Goal: Information Seeking & Learning: Learn about a topic

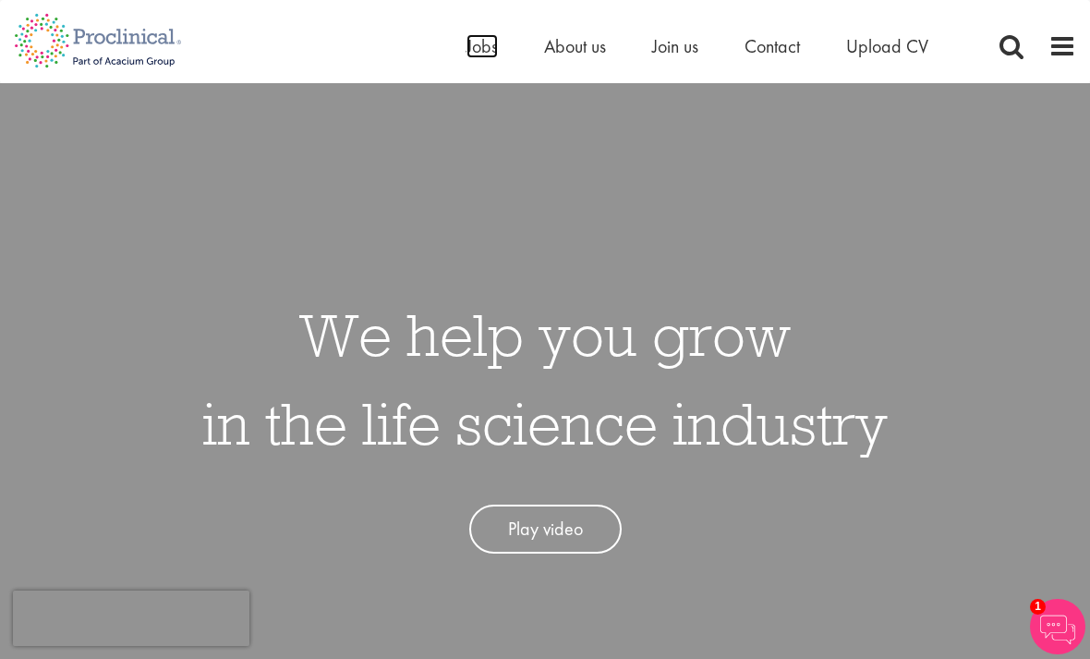
click at [488, 42] on span "Jobs" at bounding box center [481, 46] width 31 height 24
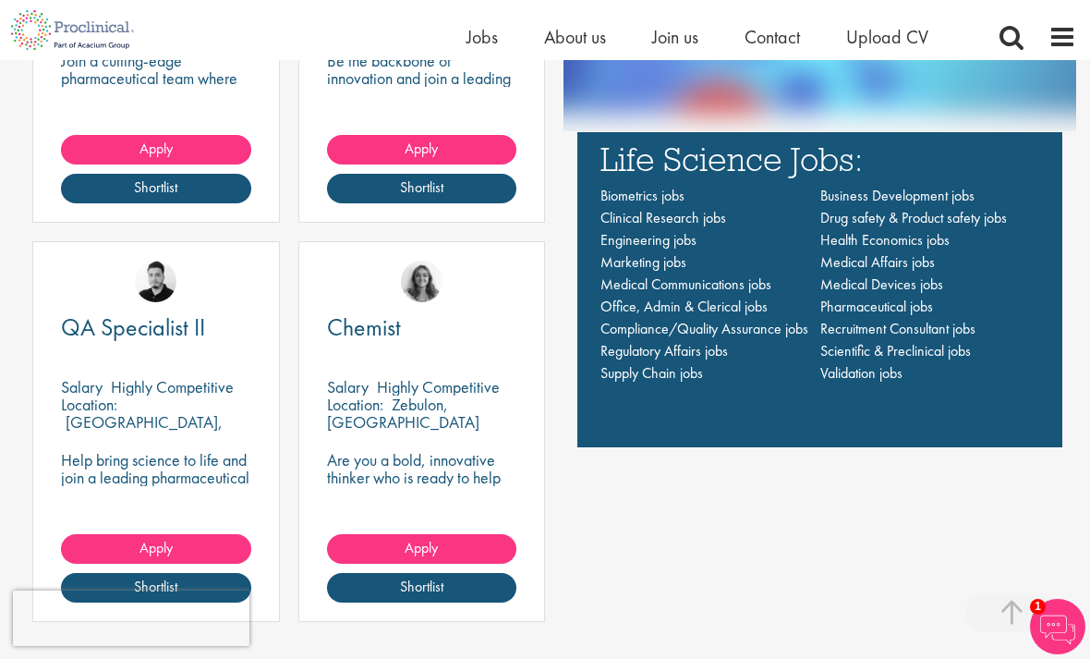
scroll to position [1367, 0]
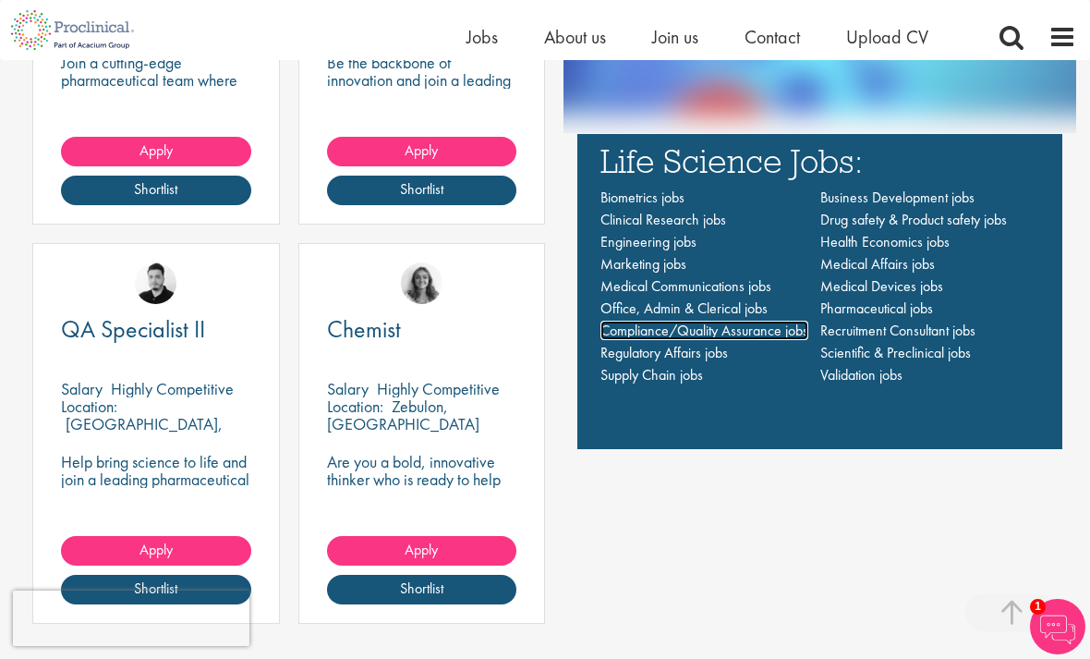
click at [738, 340] on span "Compliance/Quality Assurance jobs" at bounding box center [704, 329] width 208 height 19
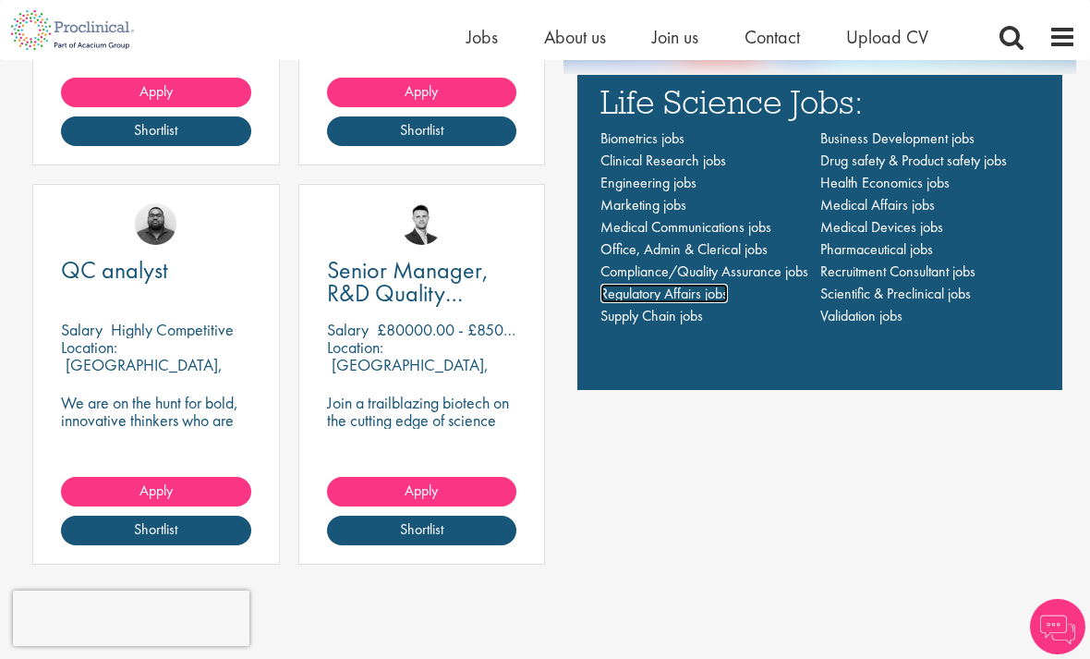
click at [689, 303] on span "Regulatory Affairs jobs" at bounding box center [663, 293] width 127 height 19
click at [941, 236] on span "Medical Devices jobs" at bounding box center [881, 226] width 123 height 19
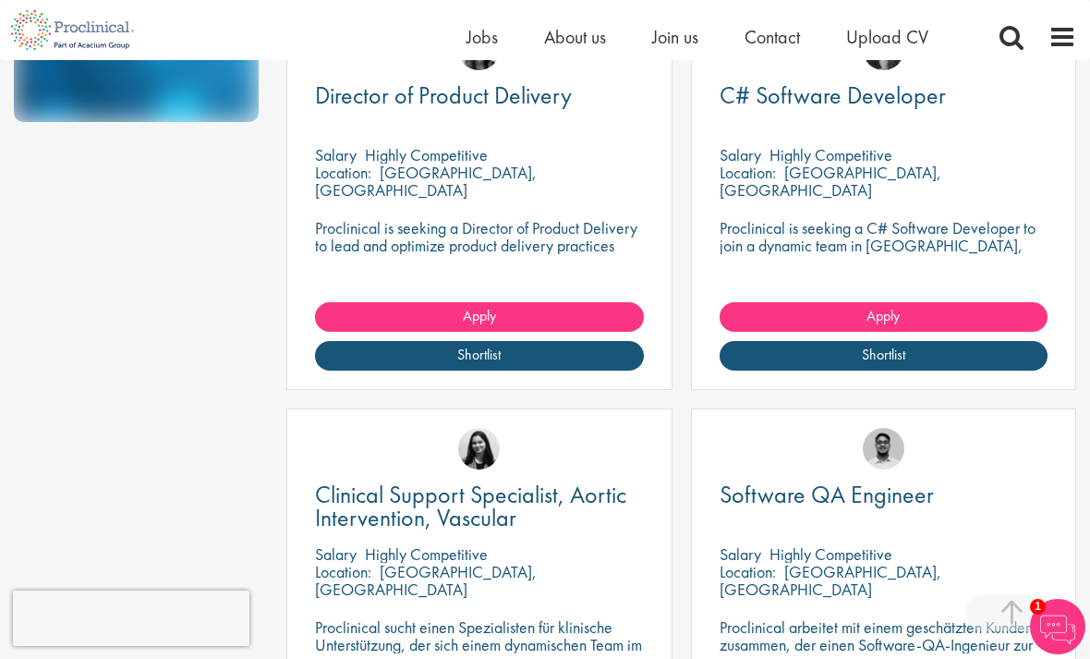
scroll to position [589, 0]
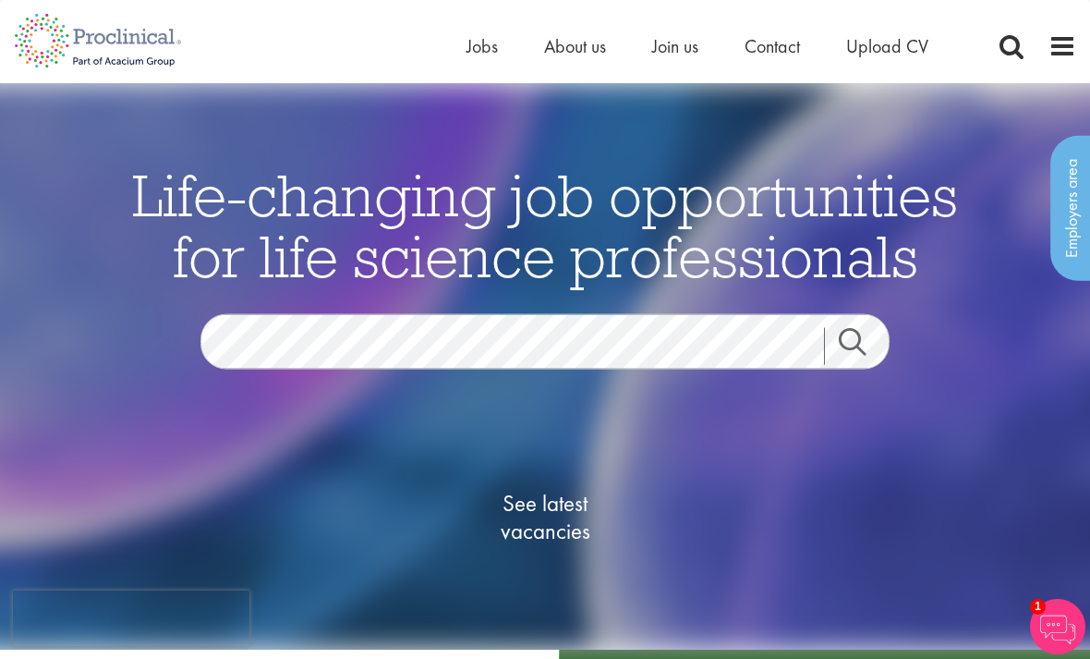
click at [1056, 49] on span at bounding box center [1062, 46] width 28 height 28
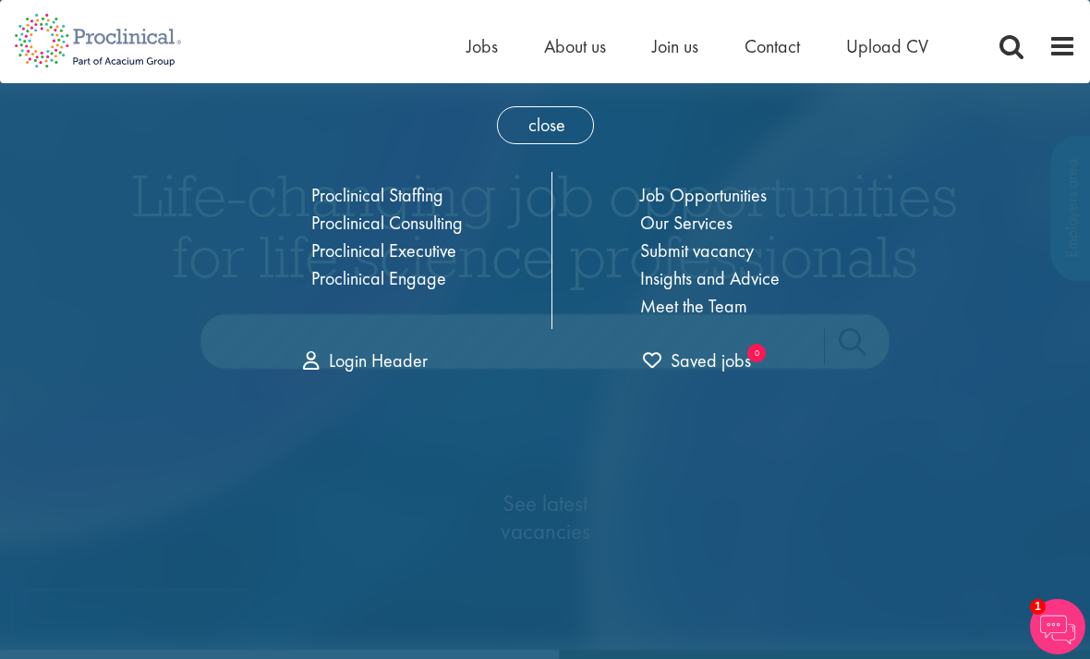
click at [424, 192] on link "Proclinical Staffing" at bounding box center [377, 195] width 132 height 24
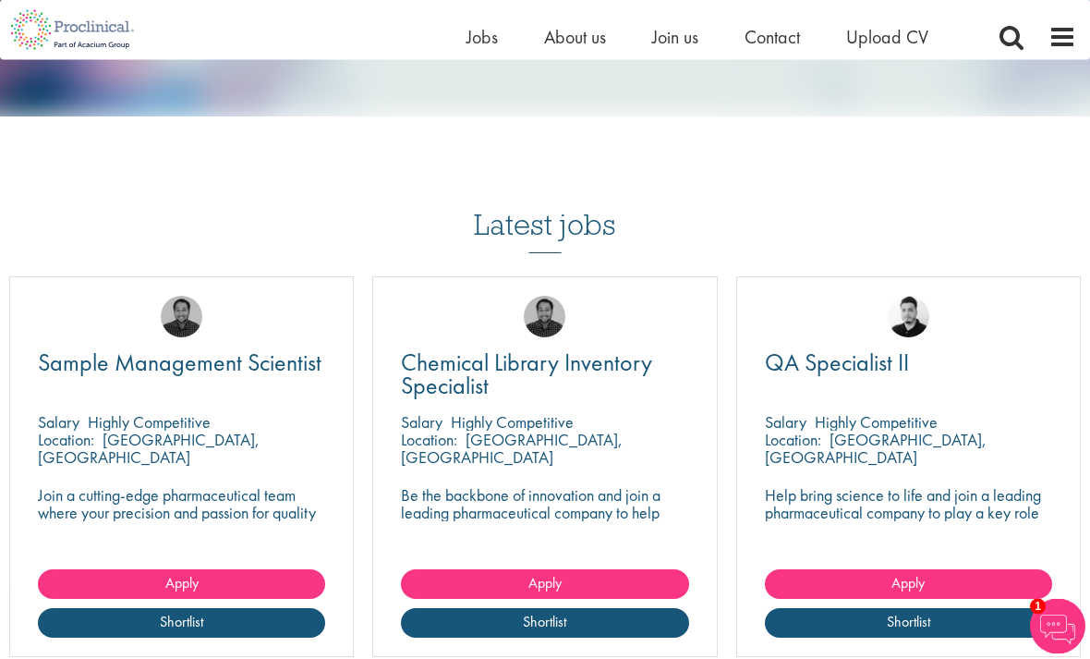
scroll to position [1884, 0]
click at [1005, 38] on span at bounding box center [1011, 37] width 28 height 28
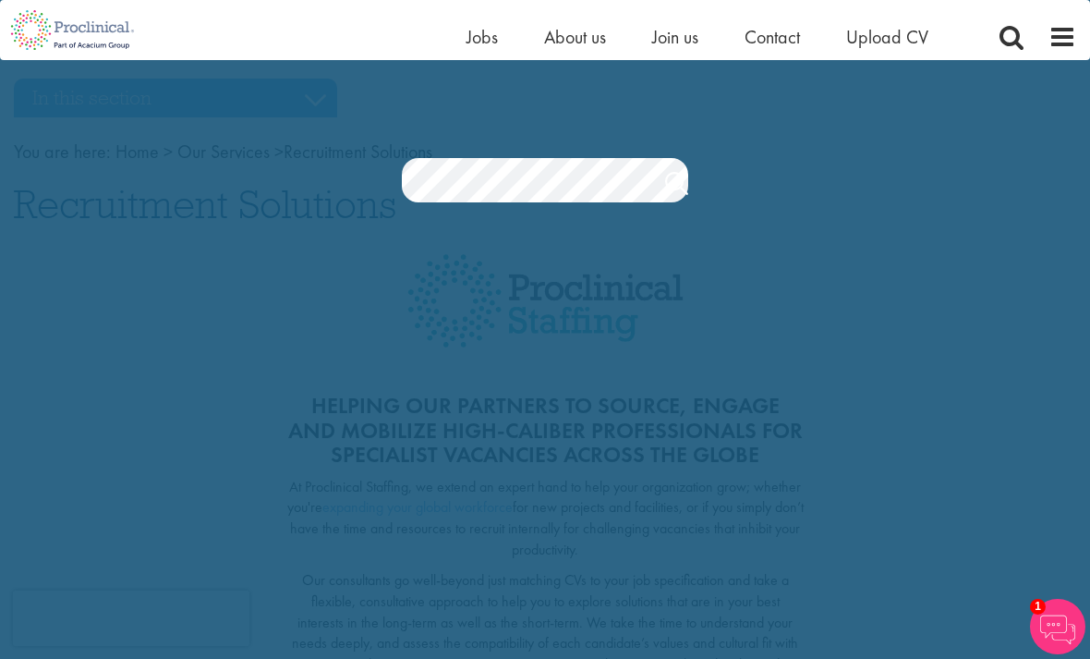
scroll to position [1, 0]
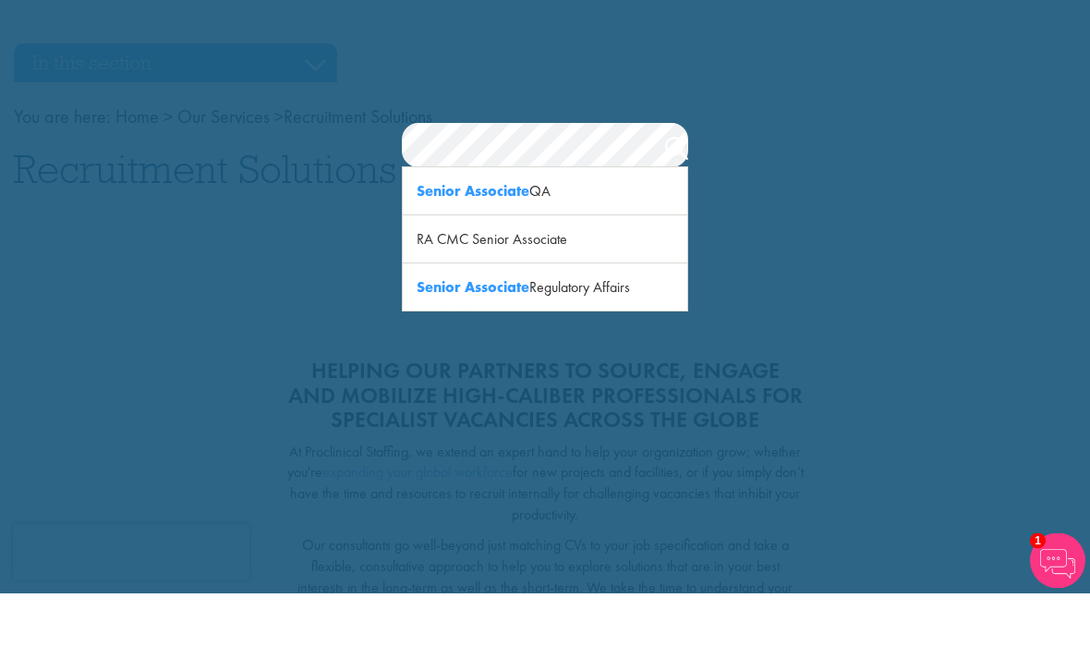
click at [620, 330] on div "Senior Associate Regulatory Affairs" at bounding box center [545, 353] width 284 height 47
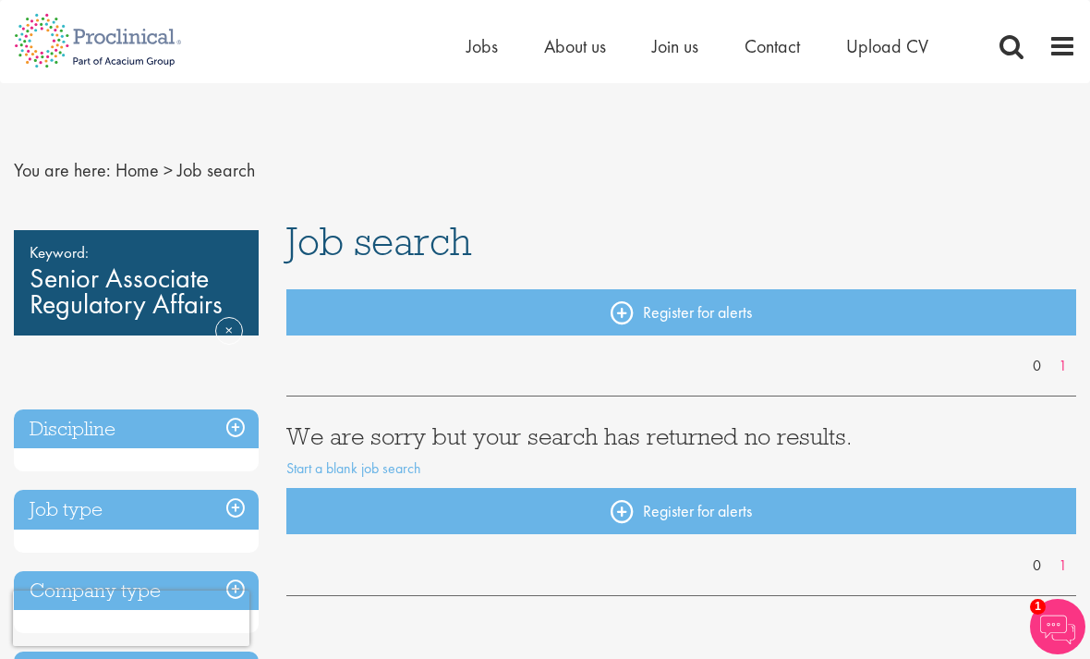
click at [1006, 46] on span at bounding box center [1011, 46] width 28 height 28
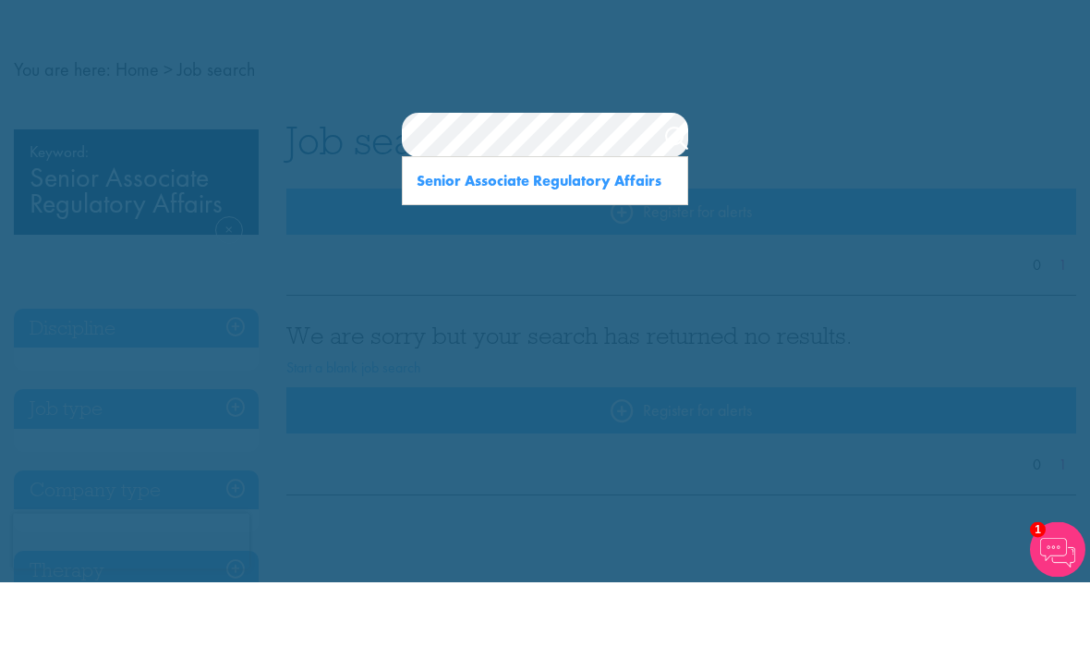
click at [630, 248] on strong "Senior Associate Regulatory Affairs" at bounding box center [539, 257] width 245 height 19
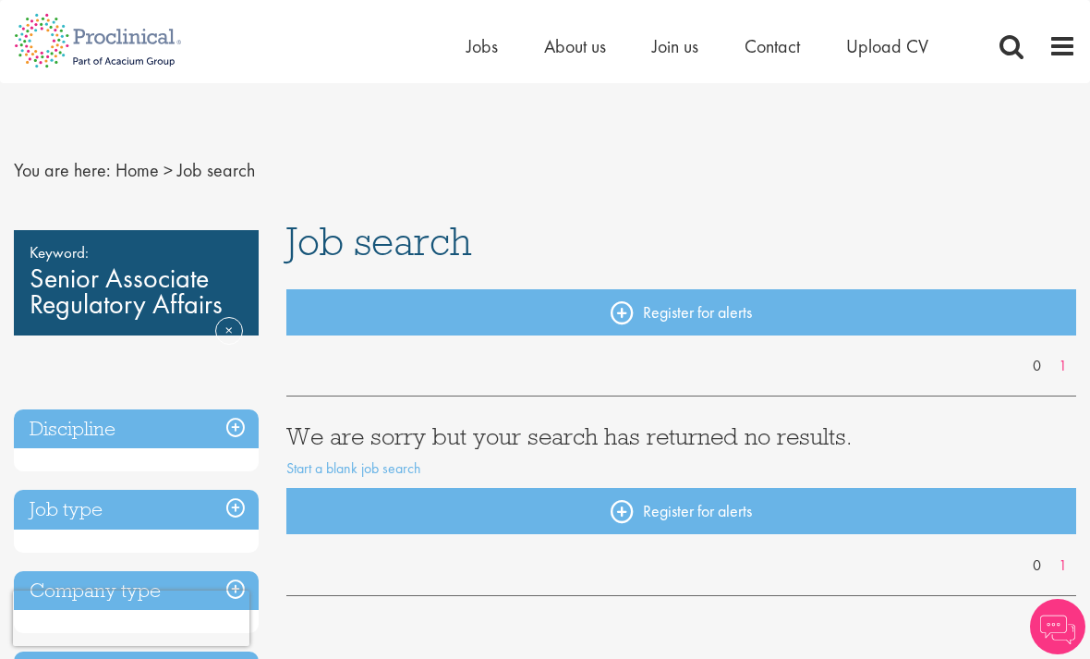
click at [1009, 42] on span at bounding box center [1011, 46] width 28 height 28
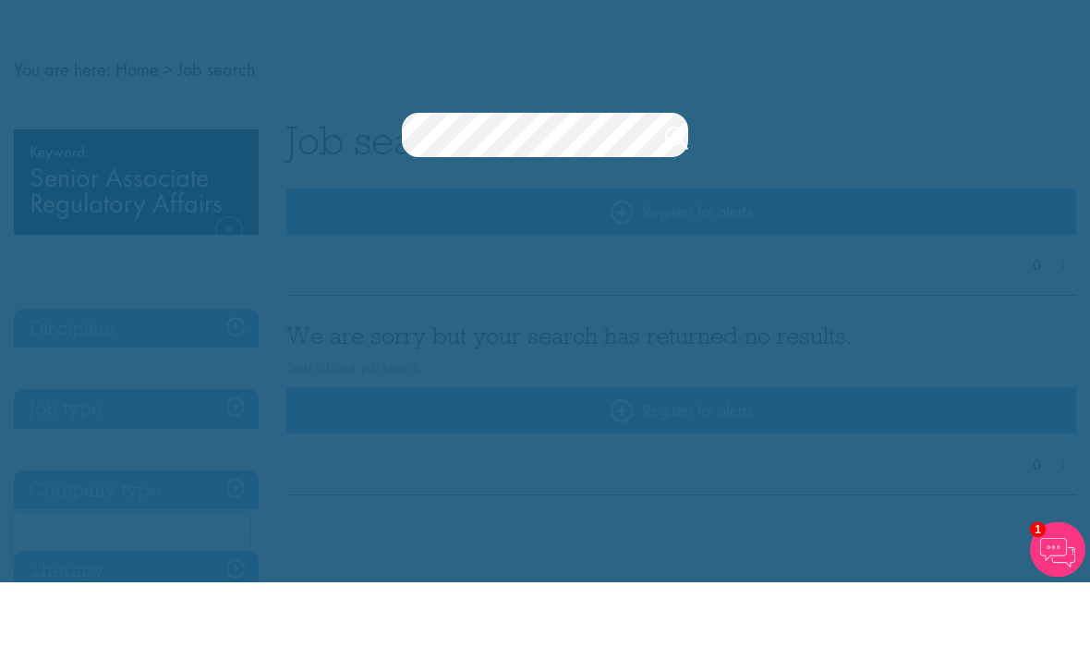
click at [683, 199] on link "Search" at bounding box center [676, 217] width 23 height 37
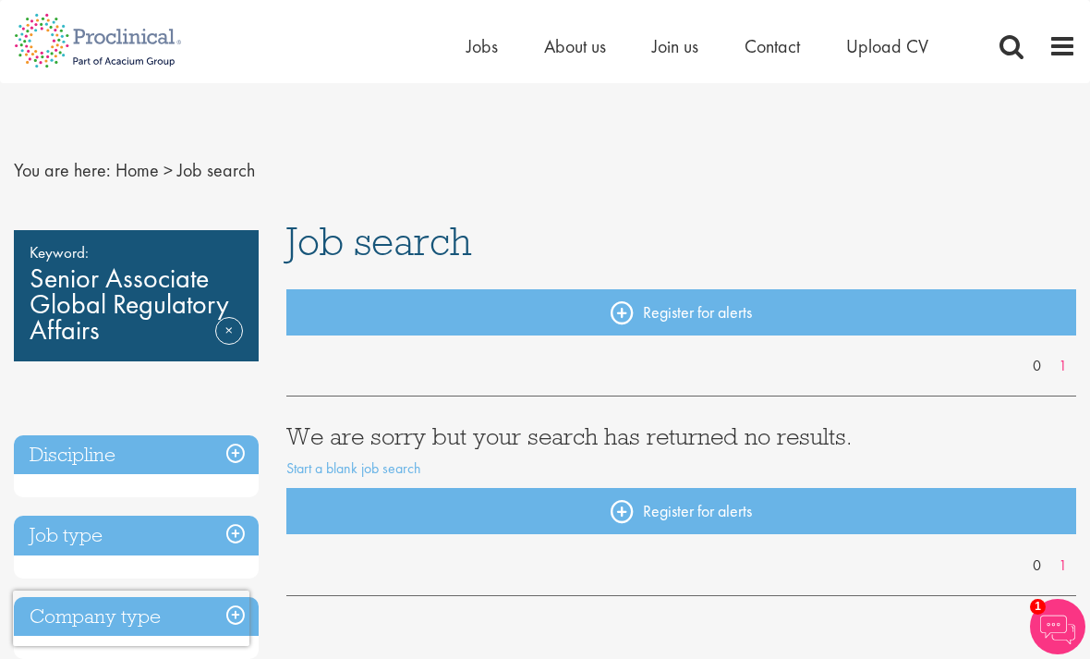
click at [483, 29] on div "Home Jobs About us Join us Contact Upload CV" at bounding box center [538, 34] width 1076 height 69
click at [472, 38] on span "Jobs" at bounding box center [481, 46] width 31 height 24
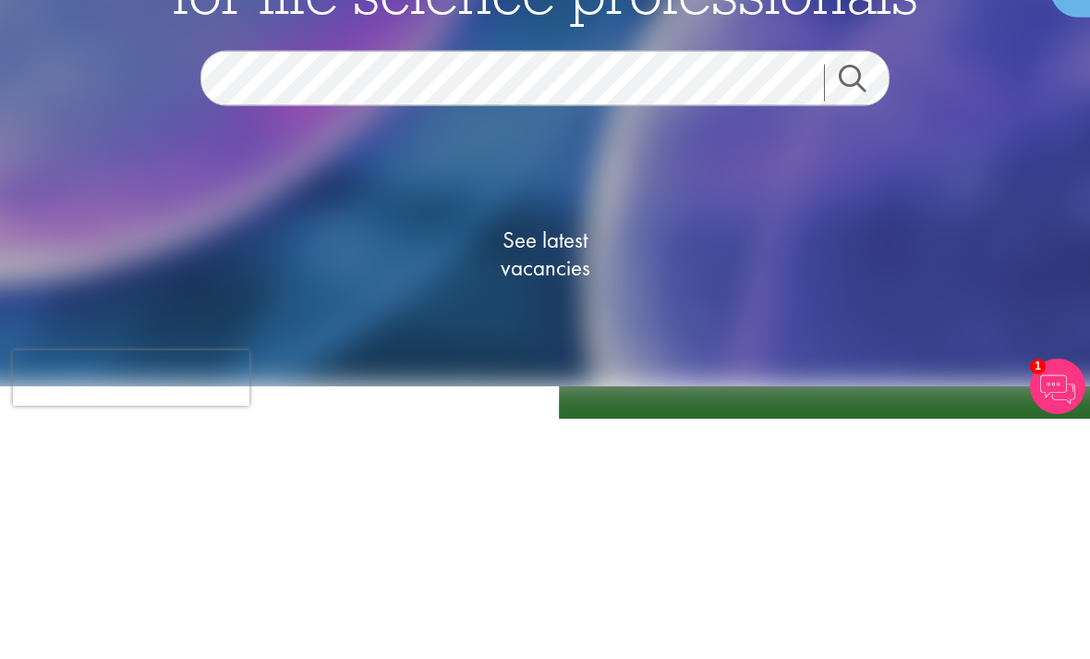
click at [858, 305] on link "Search" at bounding box center [863, 323] width 79 height 37
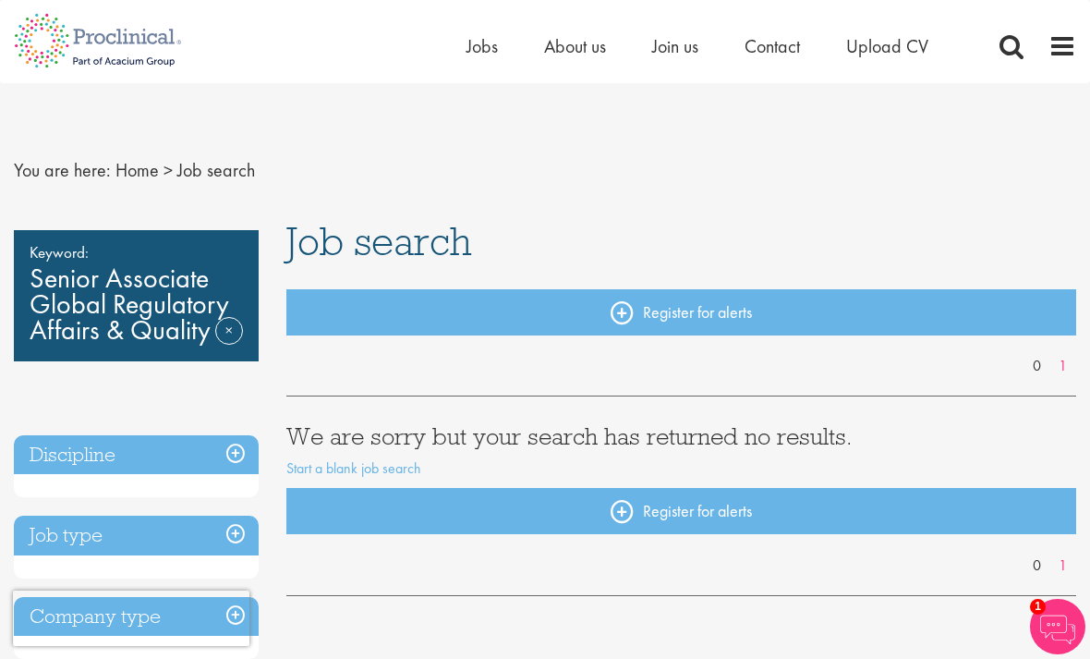
click at [151, 292] on div "Keyword: Senior Associate Global Regulatory Affairs & Quality Remove" at bounding box center [136, 295] width 245 height 131
